Goal: Transaction & Acquisition: Obtain resource

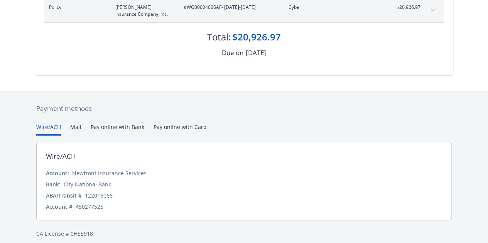
scroll to position [134, 0]
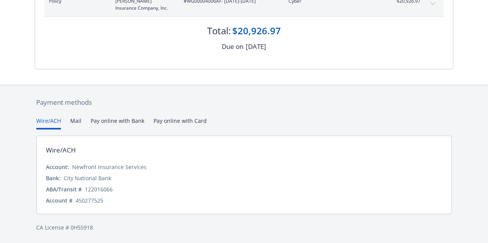
click at [192, 122] on div "Payment methods Wire/ACH Mail Pay online with Bank Pay online with Card Wire/AC…" at bounding box center [244, 164] width 419 height 159
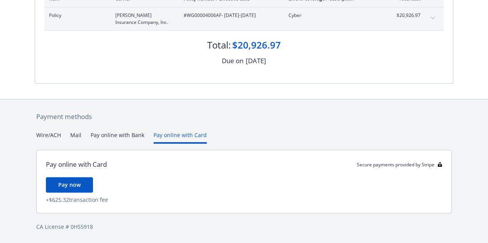
scroll to position [119, 0]
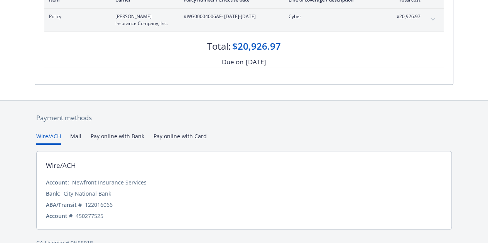
click at [47, 135] on button "Wire/ACH" at bounding box center [48, 138] width 25 height 13
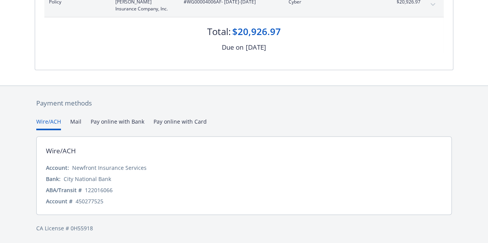
scroll to position [134, 0]
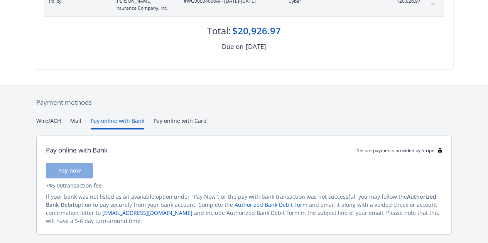
click at [100, 119] on button "Pay online with Bank" at bounding box center [118, 123] width 54 height 13
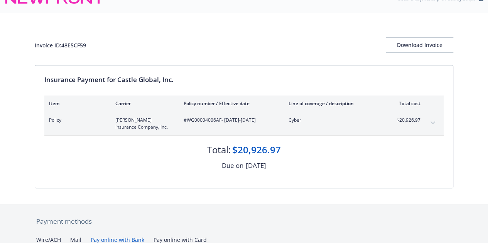
scroll to position [0, 0]
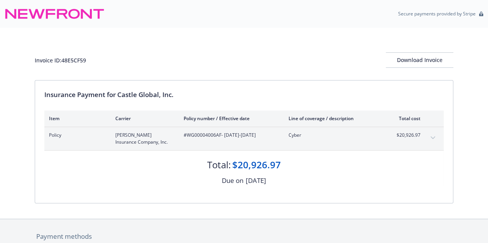
click at [440, 136] on div "Policy [PERSON_NAME] Insurance Company, Inc. #WG00004006AF - [DATE]-[DATE] Cybe…" at bounding box center [243, 138] width 399 height 23
click at [434, 137] on icon "expand content" at bounding box center [432, 138] width 5 height 3
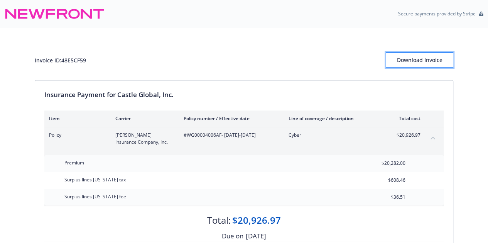
click at [424, 58] on div "Download Invoice" at bounding box center [420, 60] width 68 height 15
